Goal: Complete application form

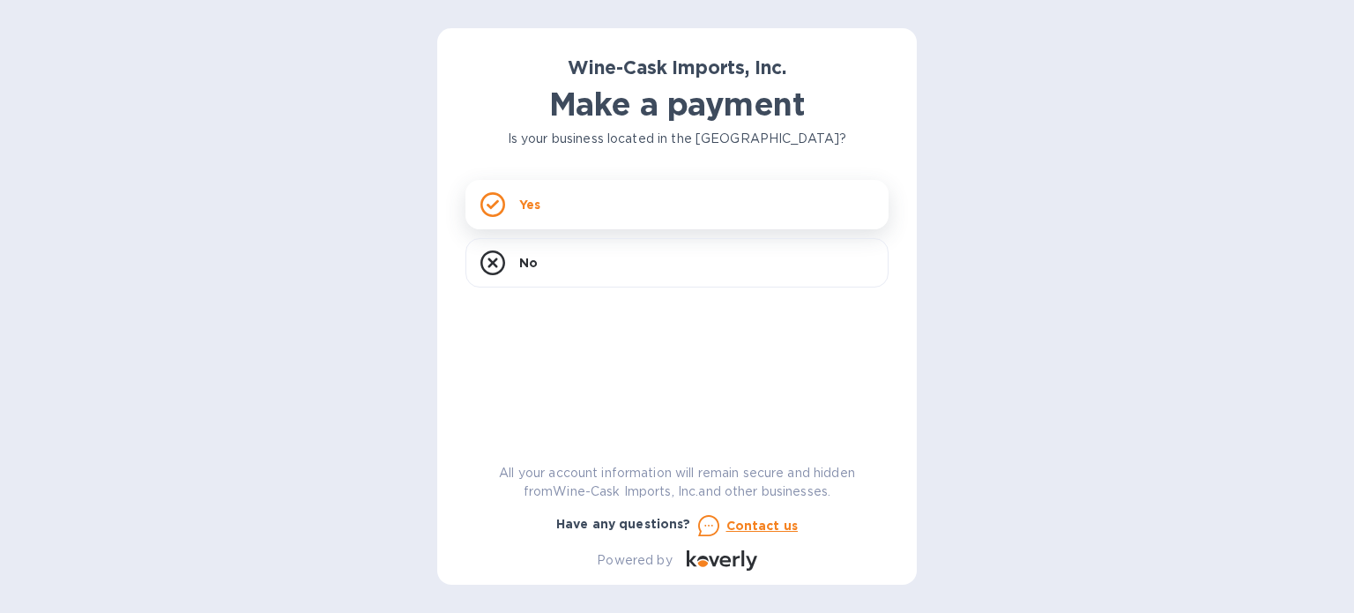
click at [635, 186] on div "Yes" at bounding box center [676, 204] width 423 height 49
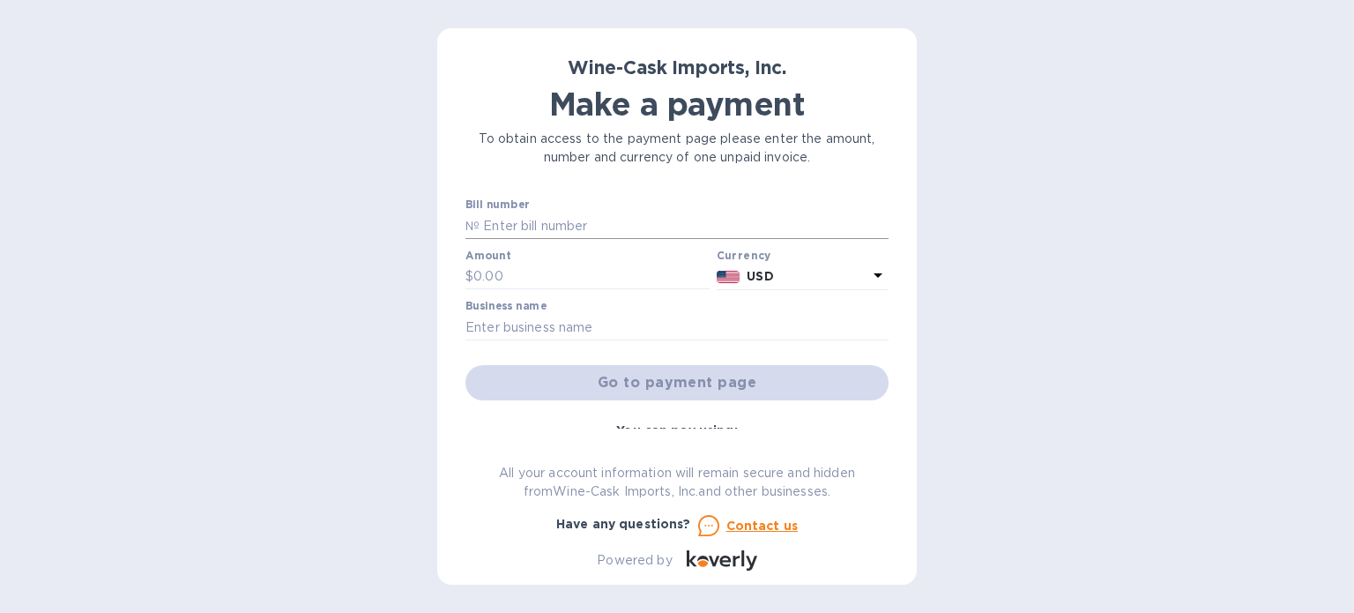
click at [618, 224] on input "text" at bounding box center [683, 225] width 409 height 26
type input "35308"
click at [483, 261] on label "Amount" at bounding box center [487, 255] width 45 height 11
click at [478, 280] on input "text" at bounding box center [591, 277] width 236 height 26
type input "415.80"
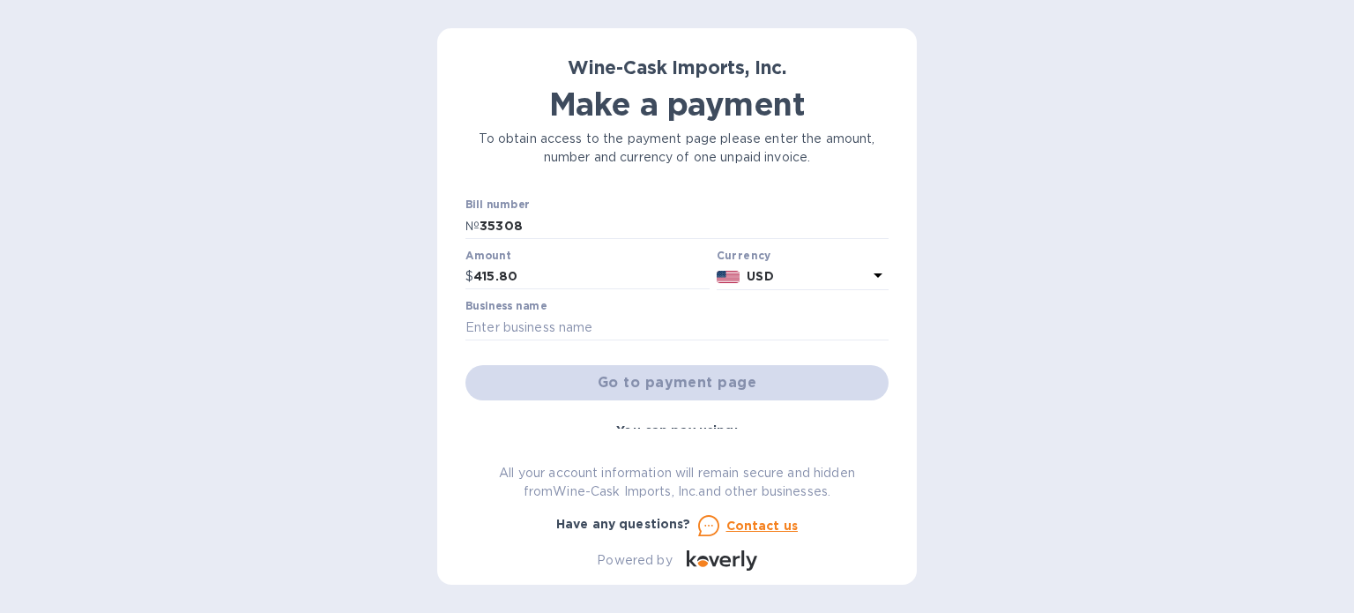
click at [571, 341] on div at bounding box center [676, 342] width 423 height 4
click at [570, 331] on input "text" at bounding box center [676, 327] width 423 height 26
type input "[PERSON_NAME] Golf Club"
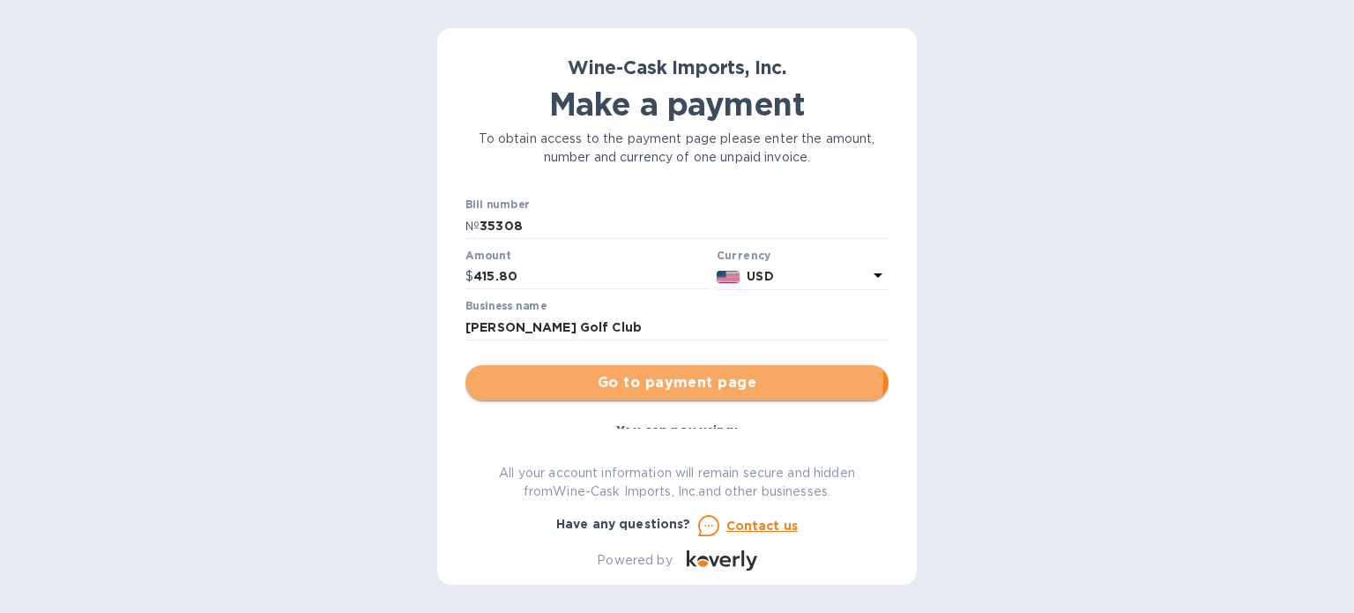
click at [619, 377] on span "Go to payment page" at bounding box center [676, 382] width 395 height 21
